Goal: Task Accomplishment & Management: Complete application form

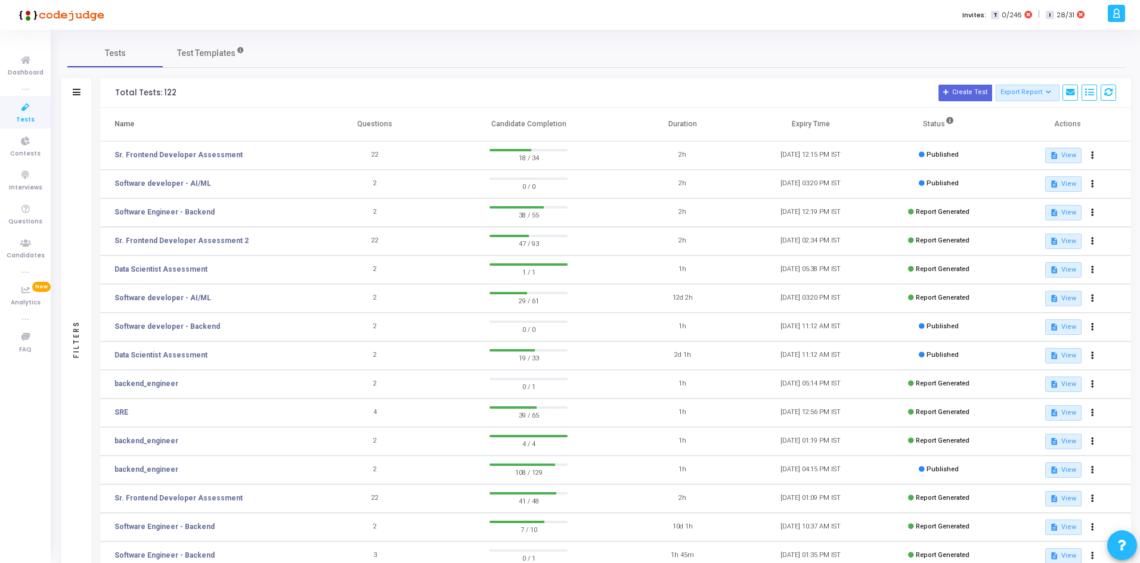
click at [175, 147] on td "Sr. Frontend Developer Assessment" at bounding box center [205, 155] width 210 height 29
click at [175, 149] on td "Sr. Frontend Developer Assessment" at bounding box center [205, 155] width 210 height 29
click at [175, 156] on link "Sr. Frontend Developer Assessment" at bounding box center [178, 155] width 128 height 11
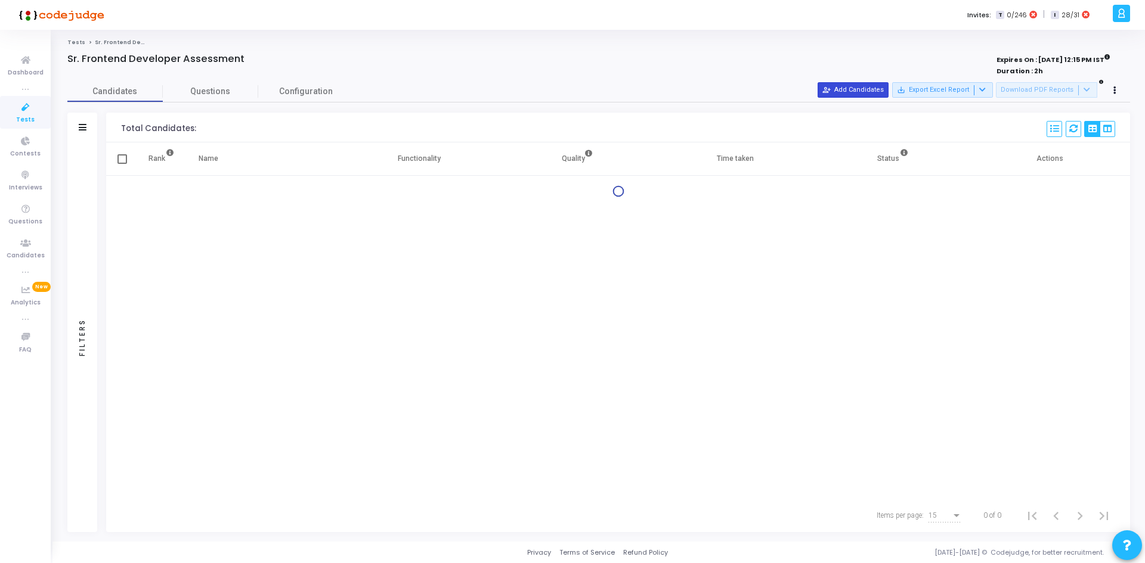
click at [860, 89] on button "person_add_alt Add Candidates" at bounding box center [853, 90] width 71 height 16
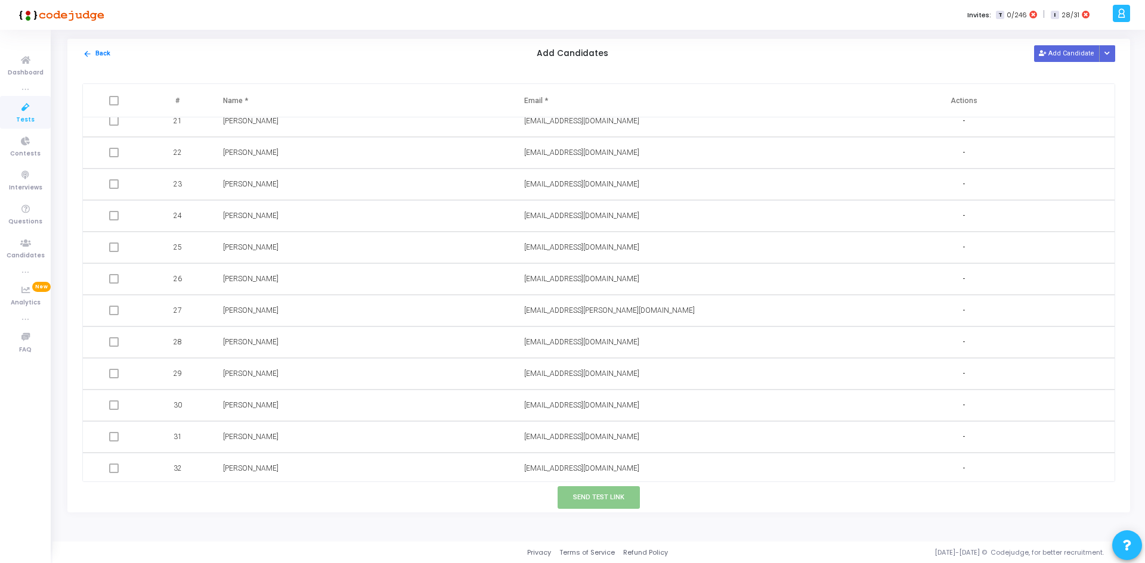
scroll to position [710, 0]
click at [1052, 51] on button "Add Candidate" at bounding box center [1067, 53] width 66 height 16
click at [591, 464] on input "text" at bounding box center [620, 466] width 193 height 20
paste input "[EMAIL_ADDRESS][DOMAIN_NAME]"
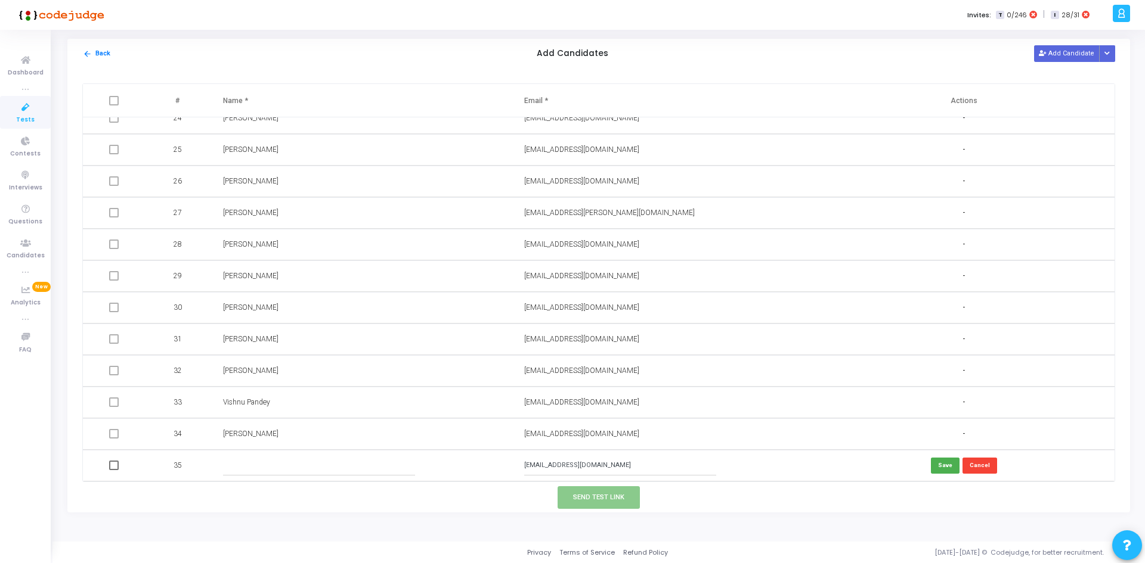
type input "[EMAIL_ADDRESS][DOMAIN_NAME]"
click at [408, 462] on input "text" at bounding box center [319, 466] width 193 height 20
paste input "[PERSON_NAME]"
type input "[PERSON_NAME]"
click at [605, 498] on button "Send Test Link" at bounding box center [599, 498] width 82 height 22
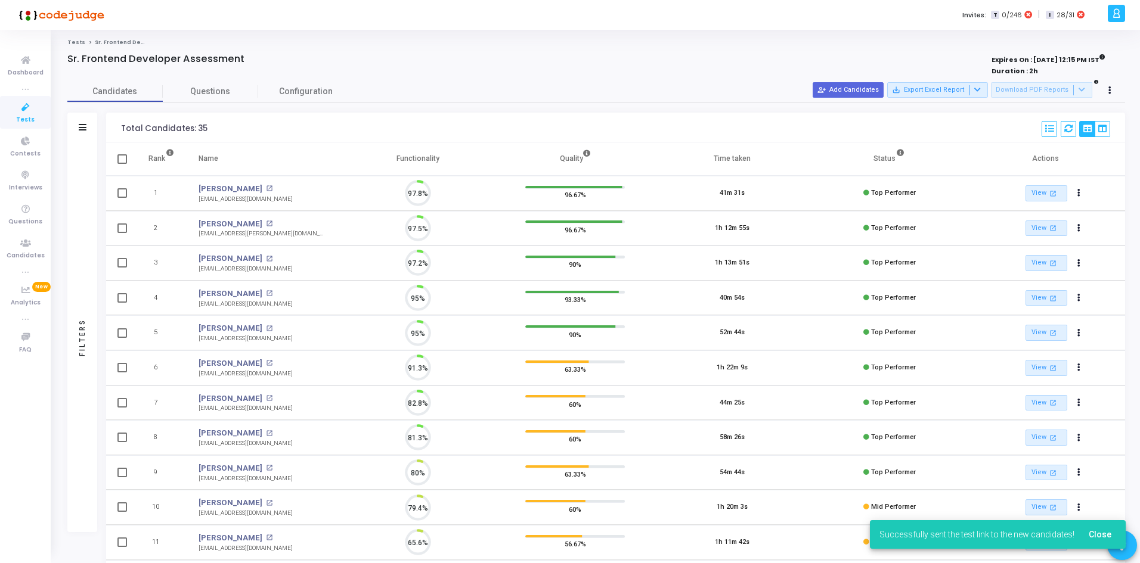
scroll to position [0, 0]
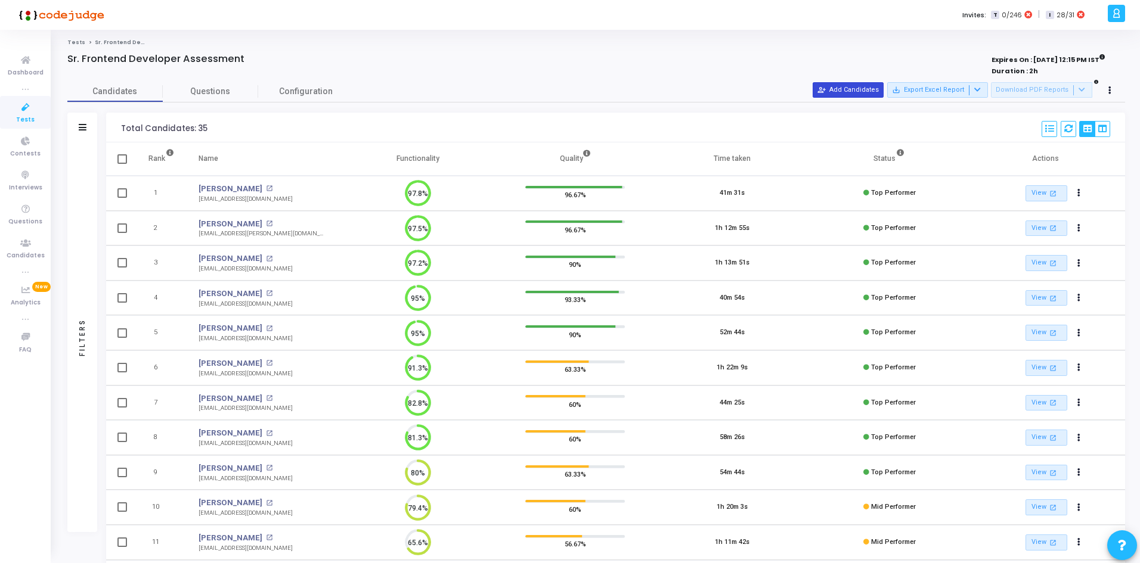
click at [851, 93] on button "person_add_alt Add Candidates" at bounding box center [848, 90] width 71 height 16
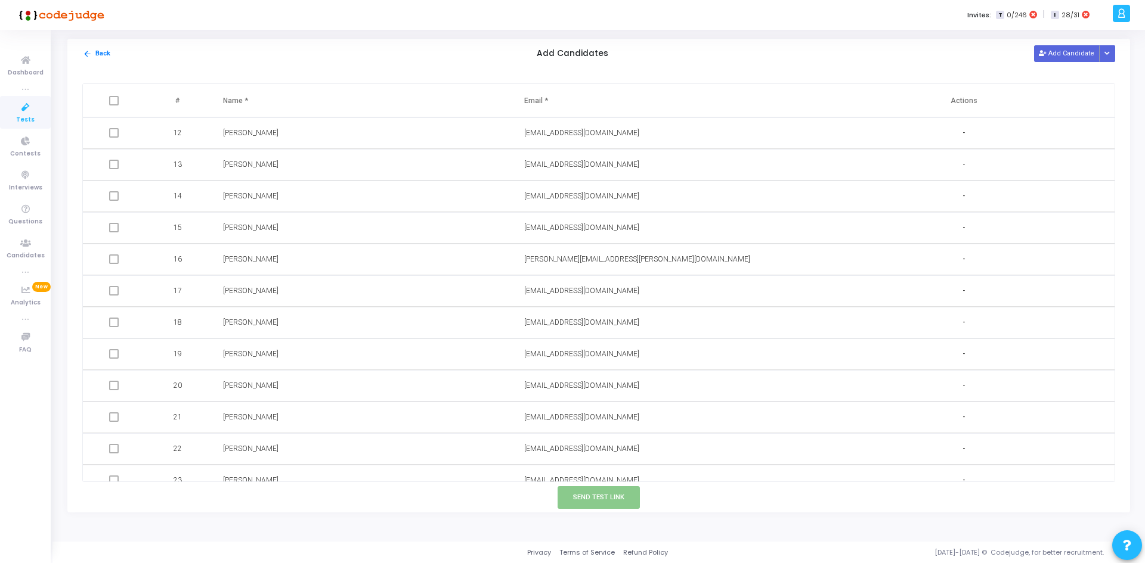
scroll to position [742, 0]
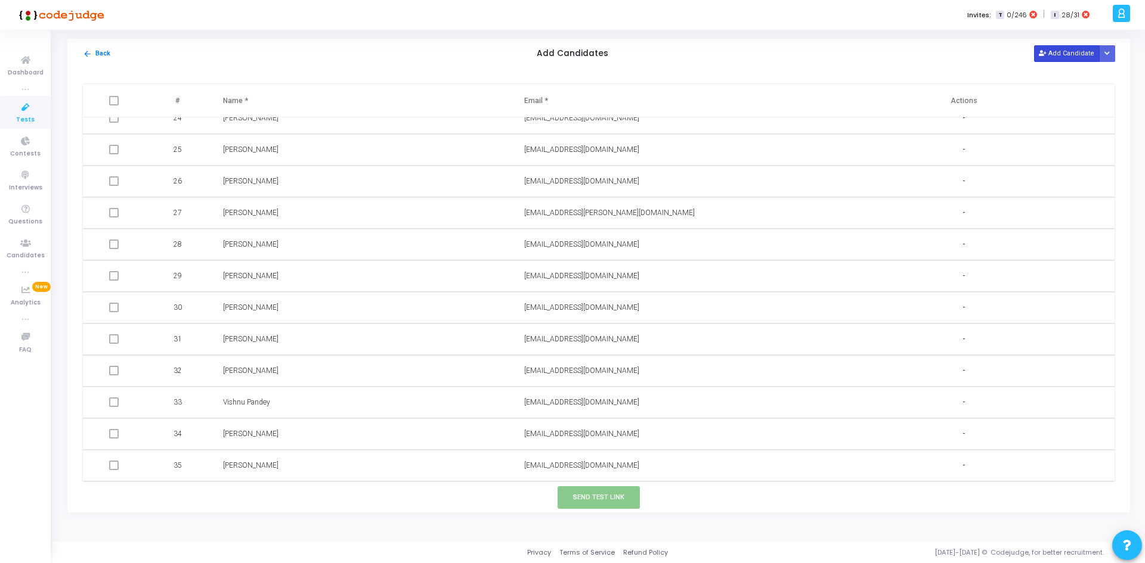
click at [1063, 57] on button "Add Candidate" at bounding box center [1067, 53] width 66 height 16
click at [553, 473] on input "text" at bounding box center [620, 466] width 193 height 20
paste input "[PERSON_NAME] <[EMAIL_ADDRESS][DOMAIN_NAME]"
click at [566, 464] on input "[PERSON_NAME] <[EMAIL_ADDRESS][DOMAIN_NAME]" at bounding box center [620, 466] width 193 height 20
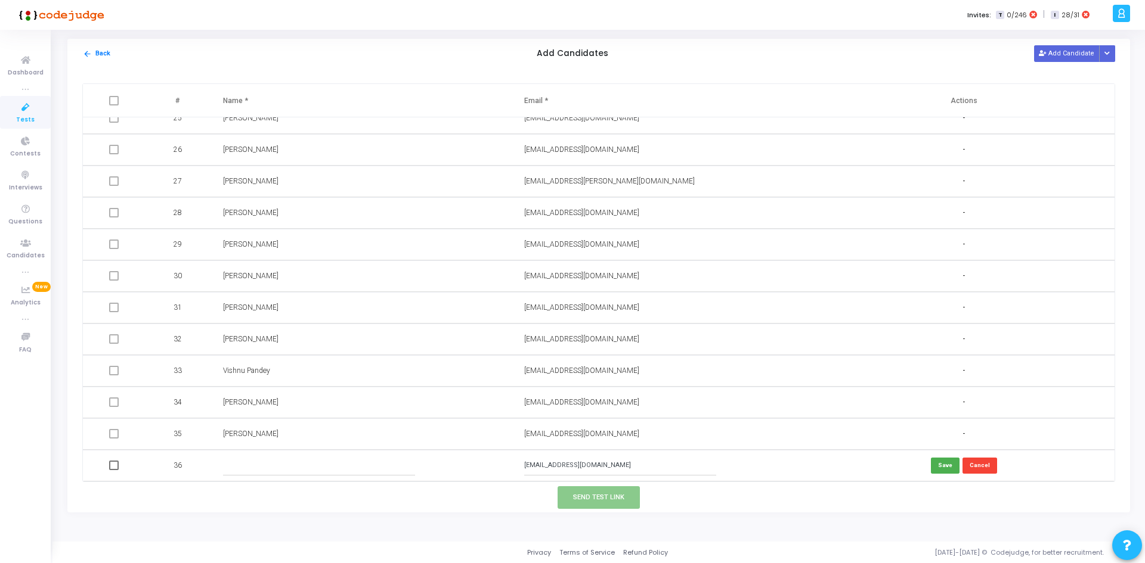
type input "[EMAIL_ADDRESS][DOMAIN_NAME]"
click at [341, 455] on td at bounding box center [361, 466] width 301 height 32
click at [330, 469] on input "text" at bounding box center [319, 466] width 193 height 20
paste input "[PERSON_NAME]"
type input "[PERSON_NAME]"
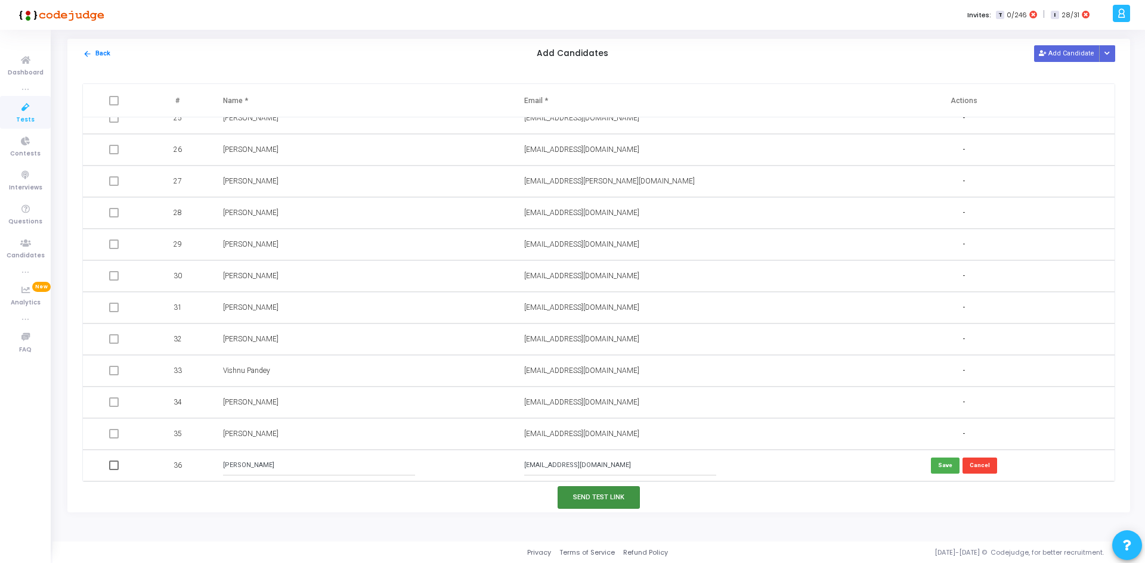
click at [590, 494] on button "Send Test Link" at bounding box center [599, 498] width 82 height 22
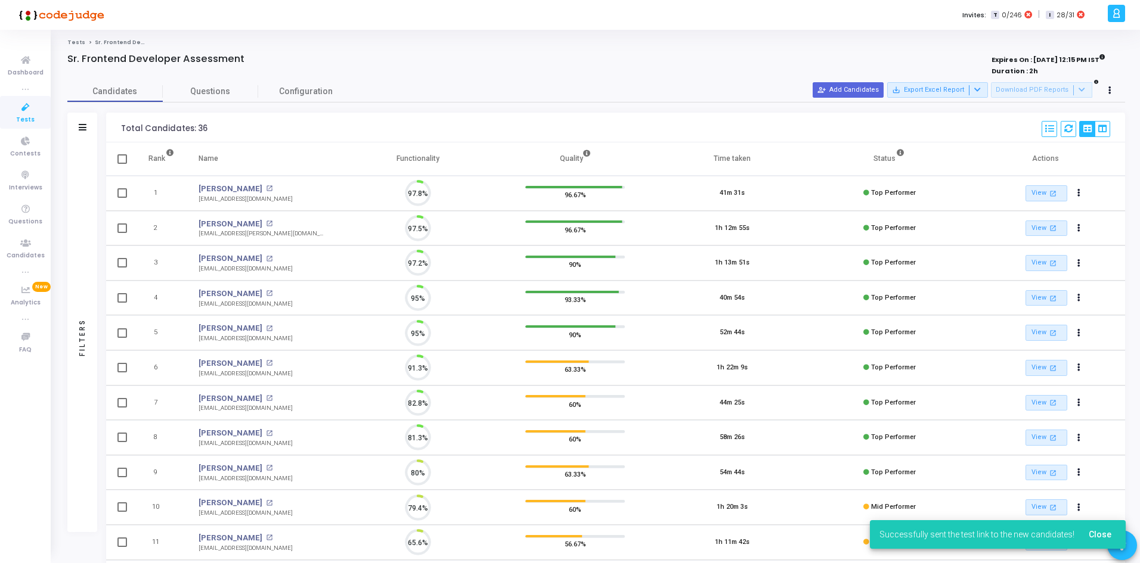
scroll to position [25, 30]
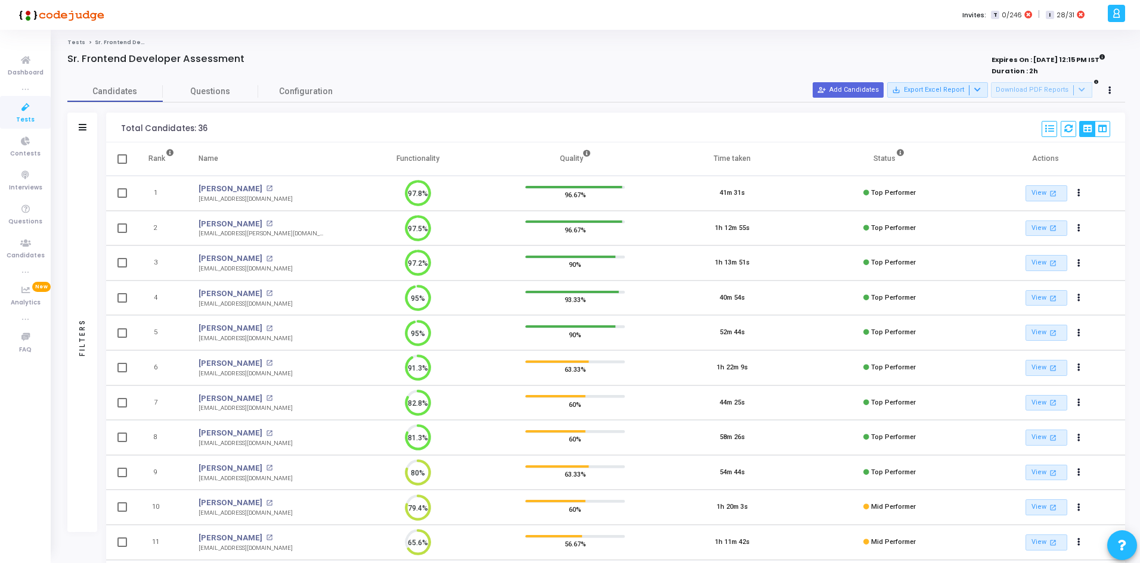
click at [857, 80] on cj-published-test "Sr. Frontend Developer Assessment Expires On : [DATE] 12:15 PM IST Duration : 2…" at bounding box center [596, 393] width 1058 height 680
click at [853, 85] on button "person_add_alt Add Candidates" at bounding box center [848, 90] width 71 height 16
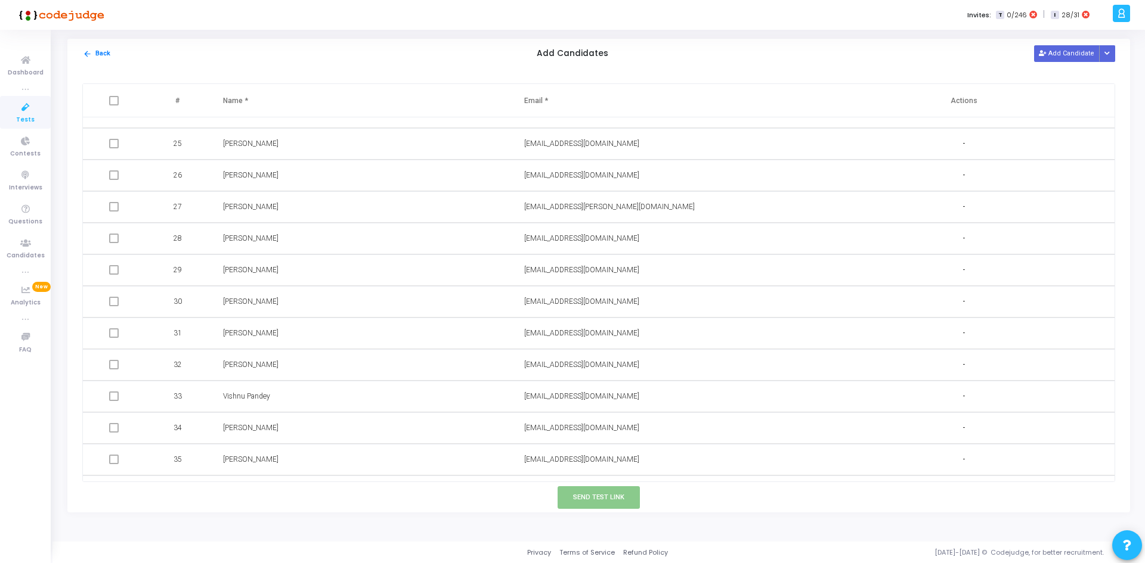
scroll to position [773, 0]
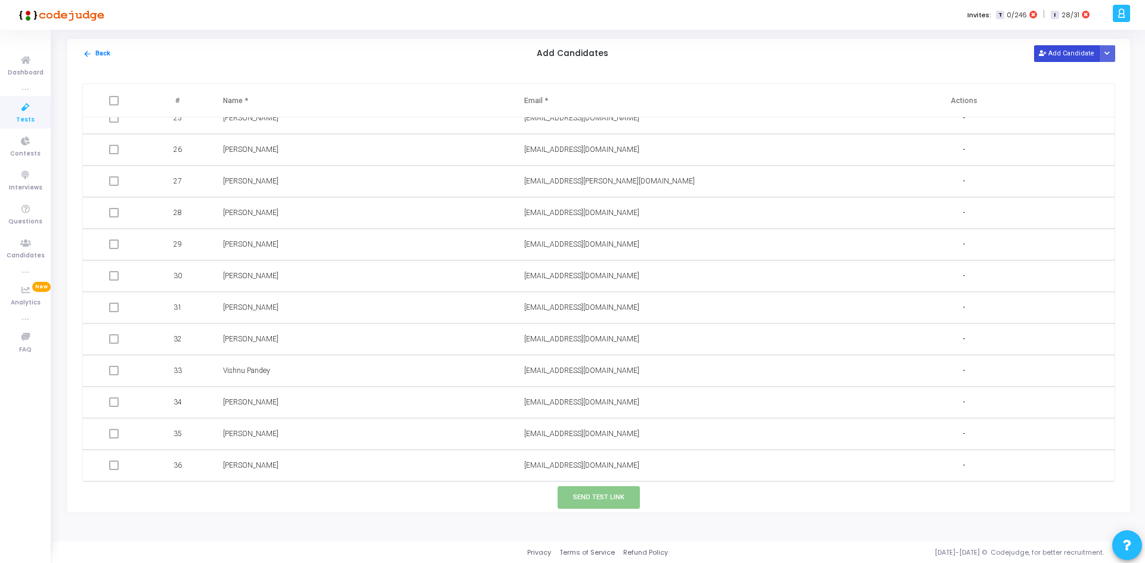
click at [1062, 53] on button "Add Candidate" at bounding box center [1067, 53] width 66 height 16
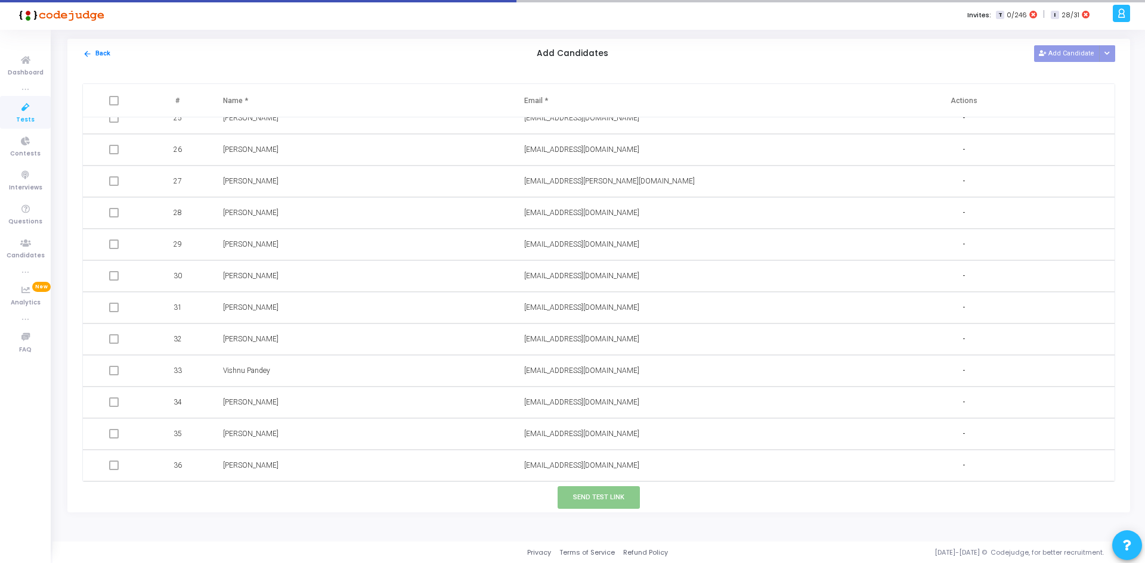
scroll to position [805, 0]
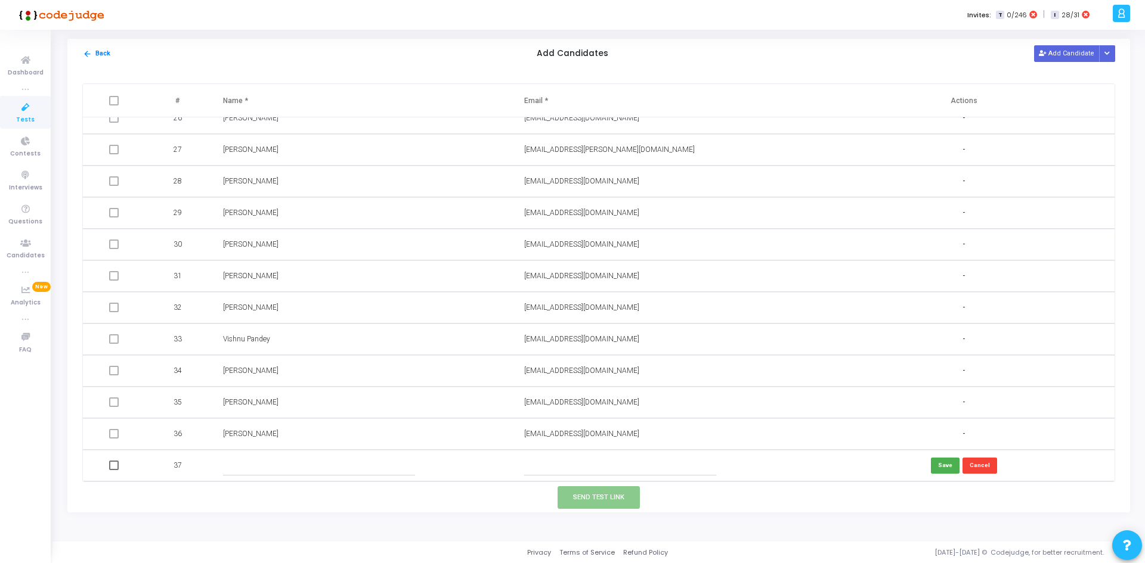
click at [605, 470] on input "text" at bounding box center [620, 466] width 193 height 20
paste input "SREEKUMAR <[EMAIL_ADDRESS][DOMAIN_NAME]"
click at [565, 467] on input "SREEKUMAR <[EMAIL_ADDRESS][DOMAIN_NAME]" at bounding box center [620, 466] width 193 height 20
type input "[EMAIL_ADDRESS][DOMAIN_NAME]"
click at [275, 458] on input "text" at bounding box center [319, 466] width 193 height 20
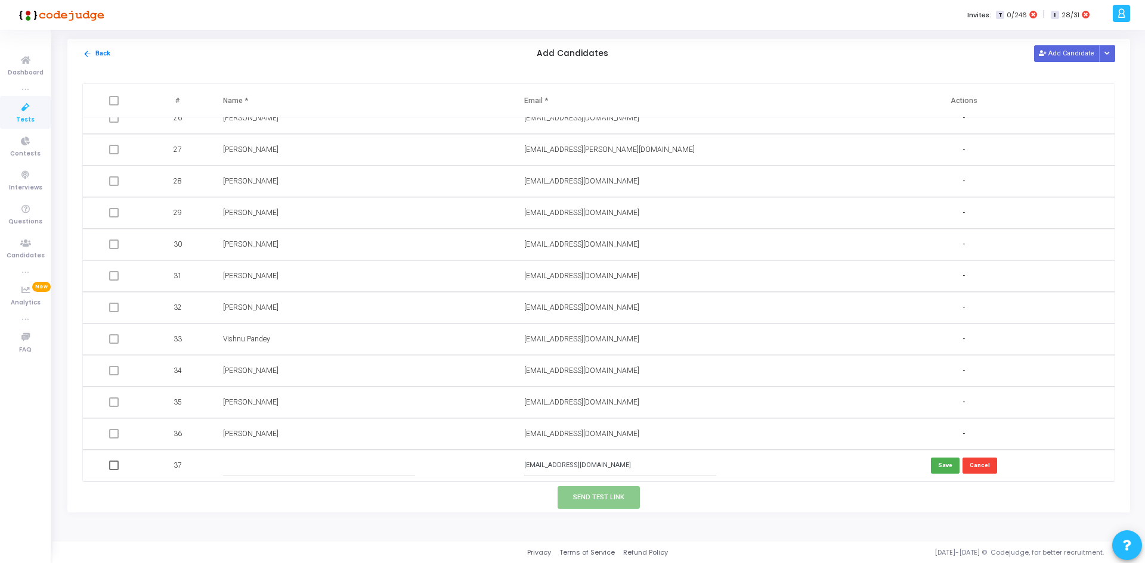
paste input "SREEKUMAR"
type input "SREEKUMAR"
click at [608, 498] on button "Send Test Link" at bounding box center [599, 498] width 82 height 22
